Goal: Information Seeking & Learning: Learn about a topic

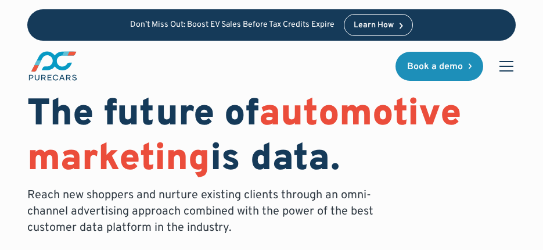
click at [230, 199] on p "Reach new shoppers and nurture existing clients through an omni-channel adverti…" at bounding box center [203, 211] width 353 height 49
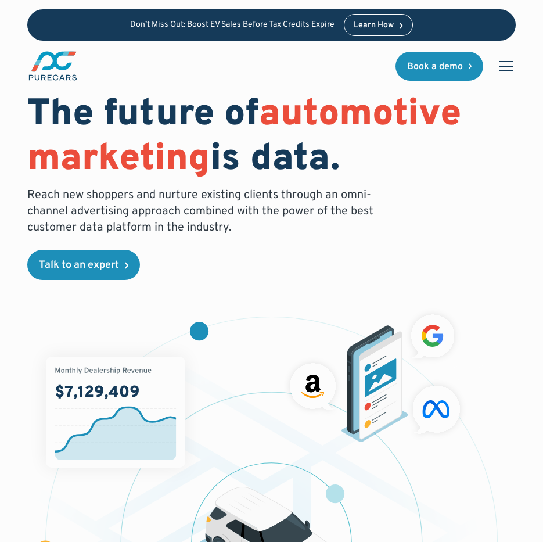
drag, startPoint x: 0, startPoint y: 324, endPoint x: -10, endPoint y: 322, distance: 10.6
click at [0, 322] on html "Don’t Miss Out: Boost EV Sales Before Tax Credits Expire Learn How Home Solutio…" at bounding box center [271, 271] width 543 height 542
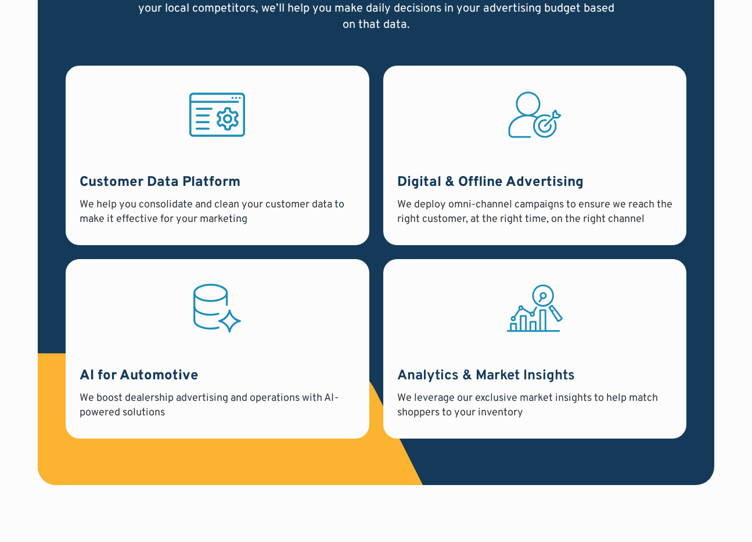
scroll to position [894, 0]
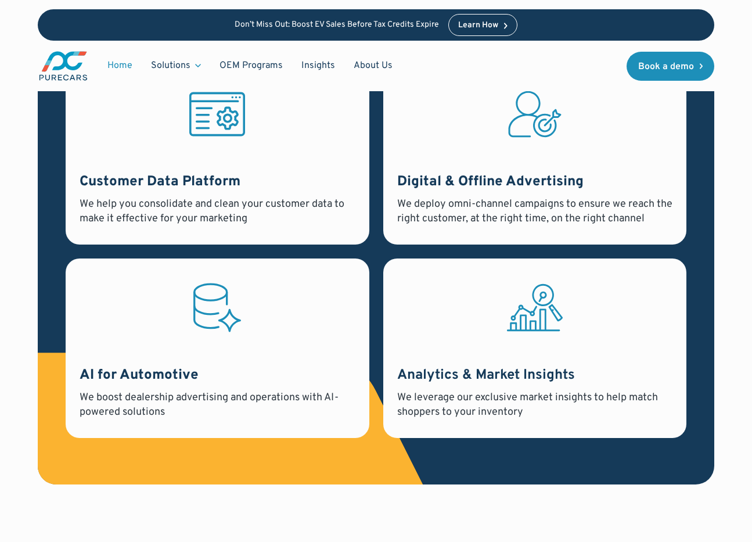
click at [474, 192] on h3 "Digital & Offline Advertising" at bounding box center [535, 183] width 276 height 20
click at [547, 115] on icon at bounding box center [532, 114] width 48 height 46
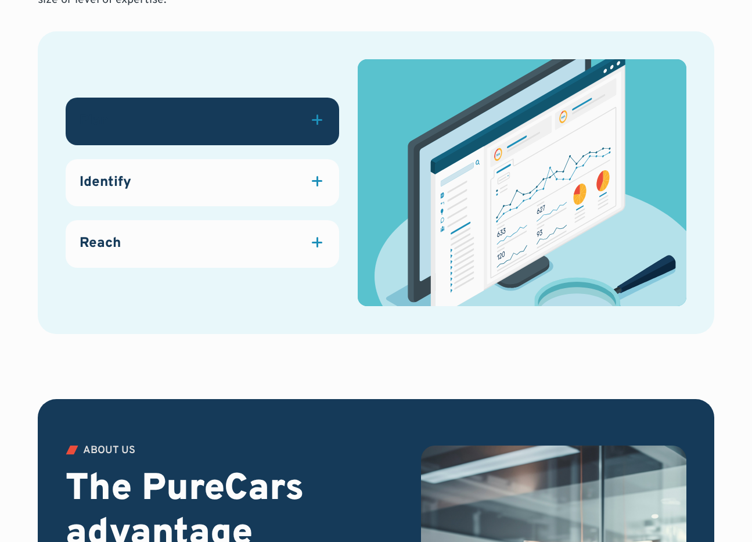
scroll to position [1547, 0]
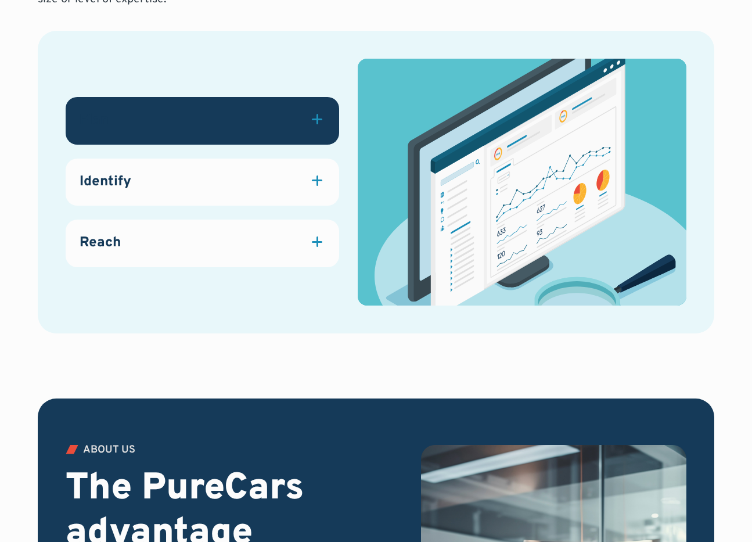
click at [319, 121] on div at bounding box center [317, 119] width 16 height 16
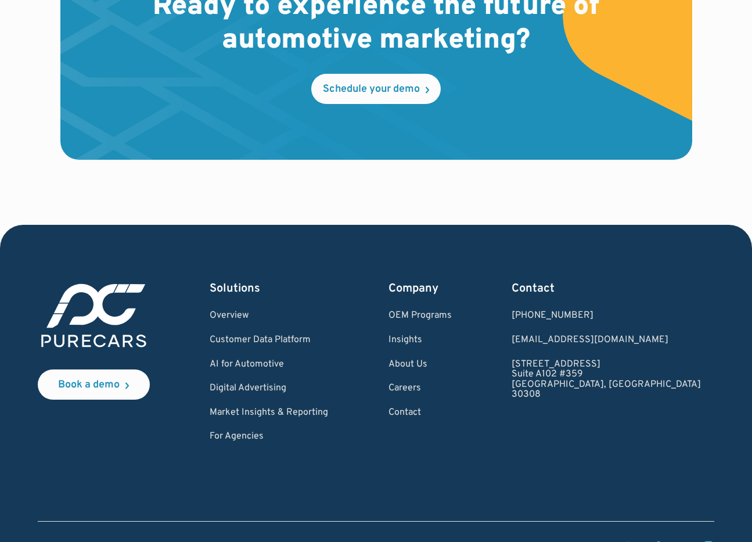
scroll to position [3351, 0]
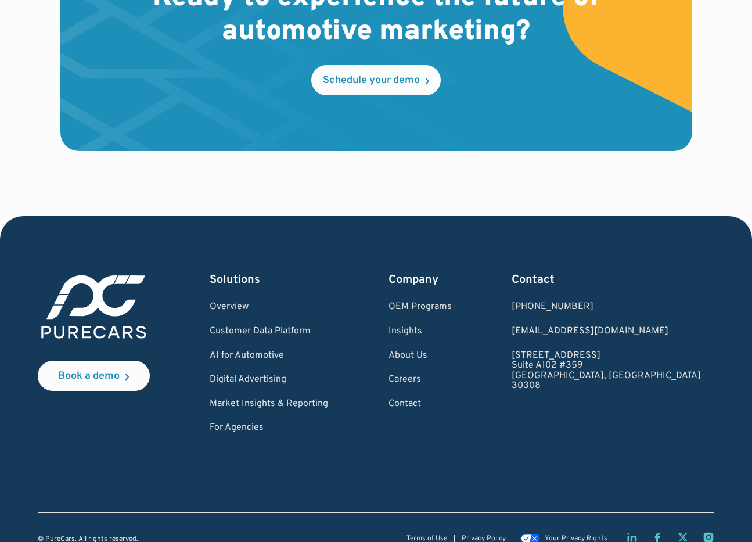
click at [489, 176] on div "Ready to experience the future of automotive marketing? Schedule your demo" at bounding box center [376, 71] width 677 height 290
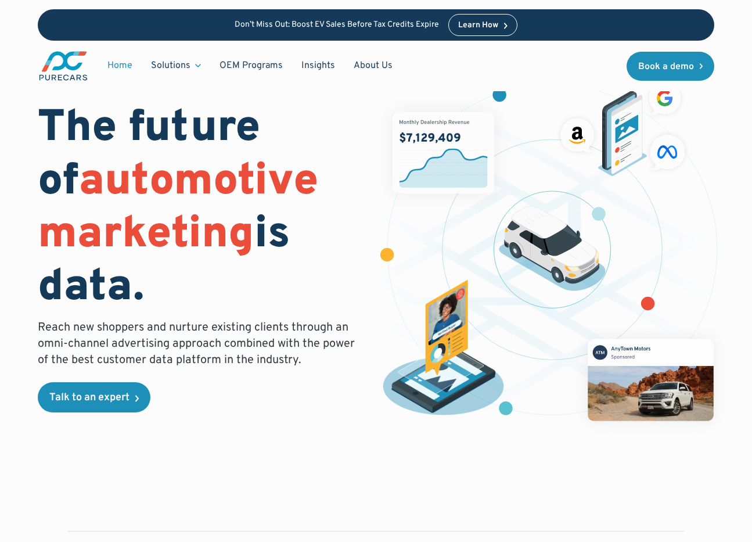
scroll to position [0, 0]
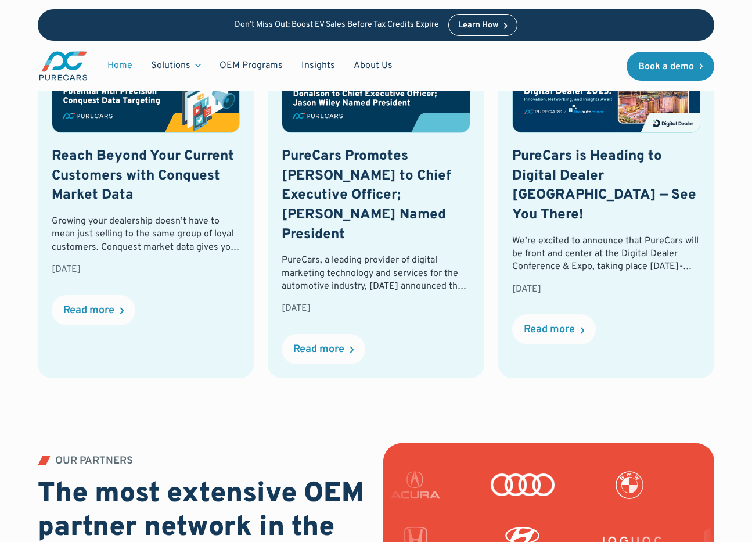
scroll to position [2606, 0]
